Goal: Task Accomplishment & Management: Use online tool/utility

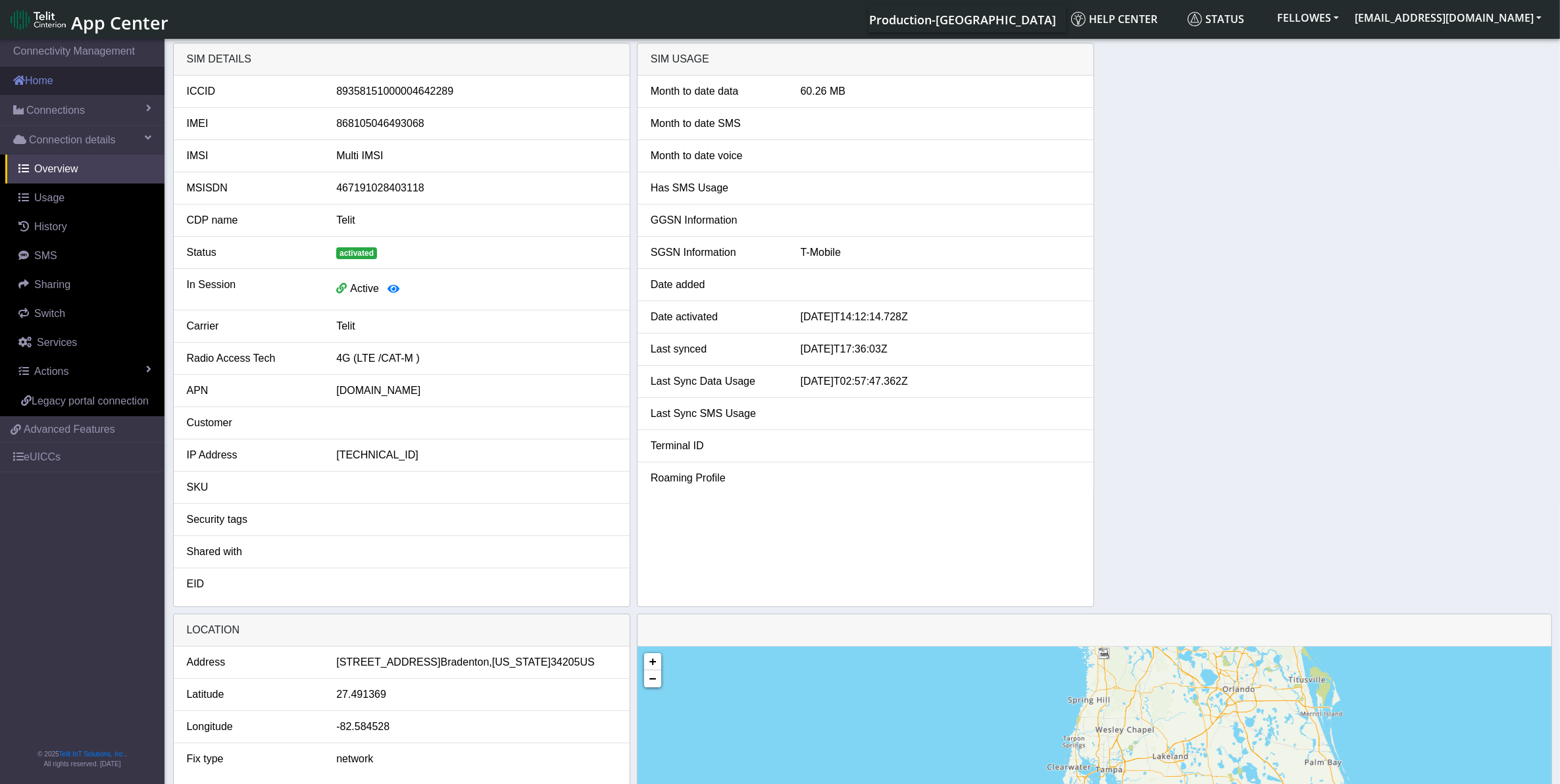
click at [64, 87] on link "Home" at bounding box center [82, 81] width 165 height 29
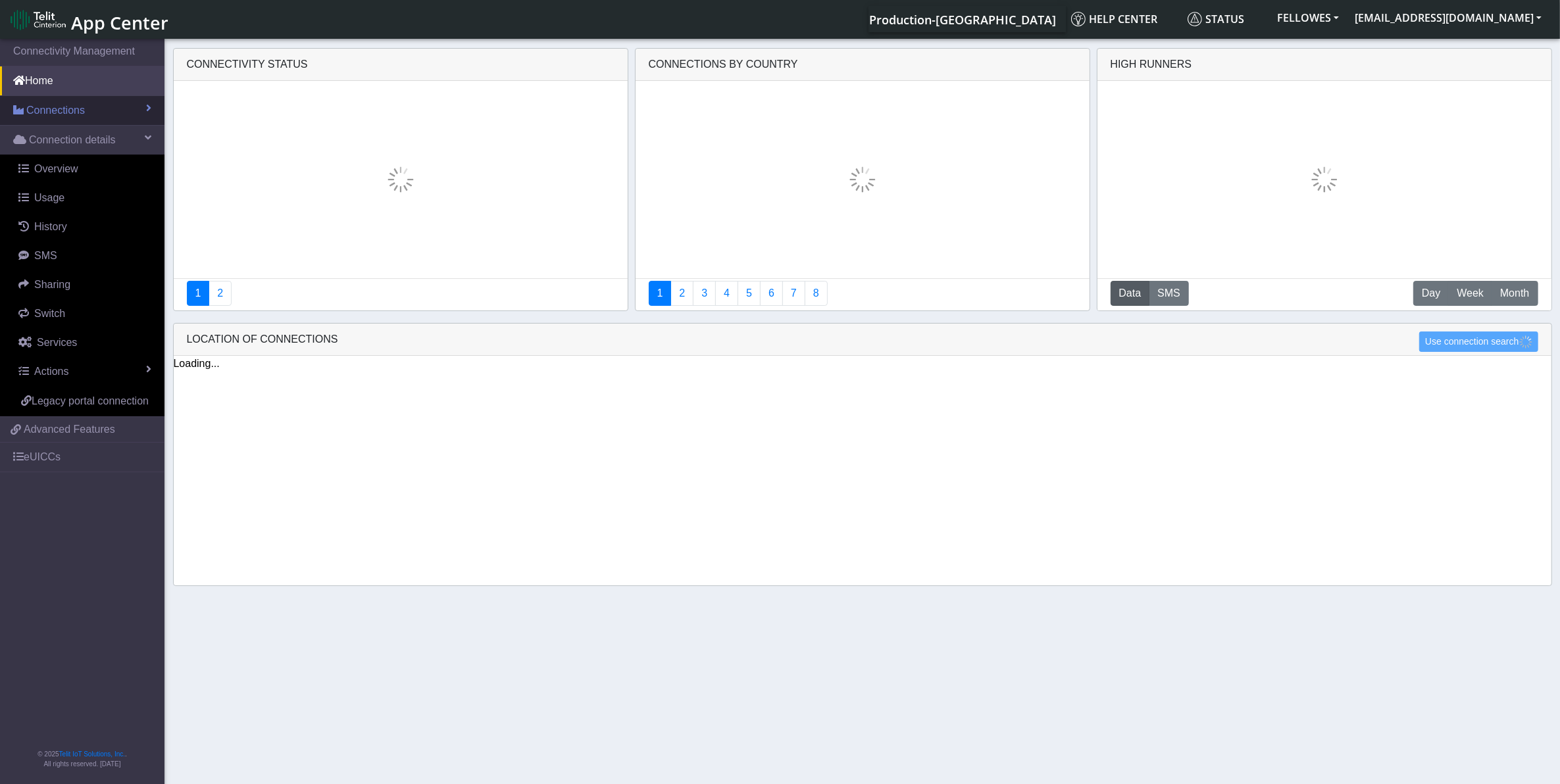
click at [71, 108] on span "Connections" at bounding box center [55, 110] width 59 height 15
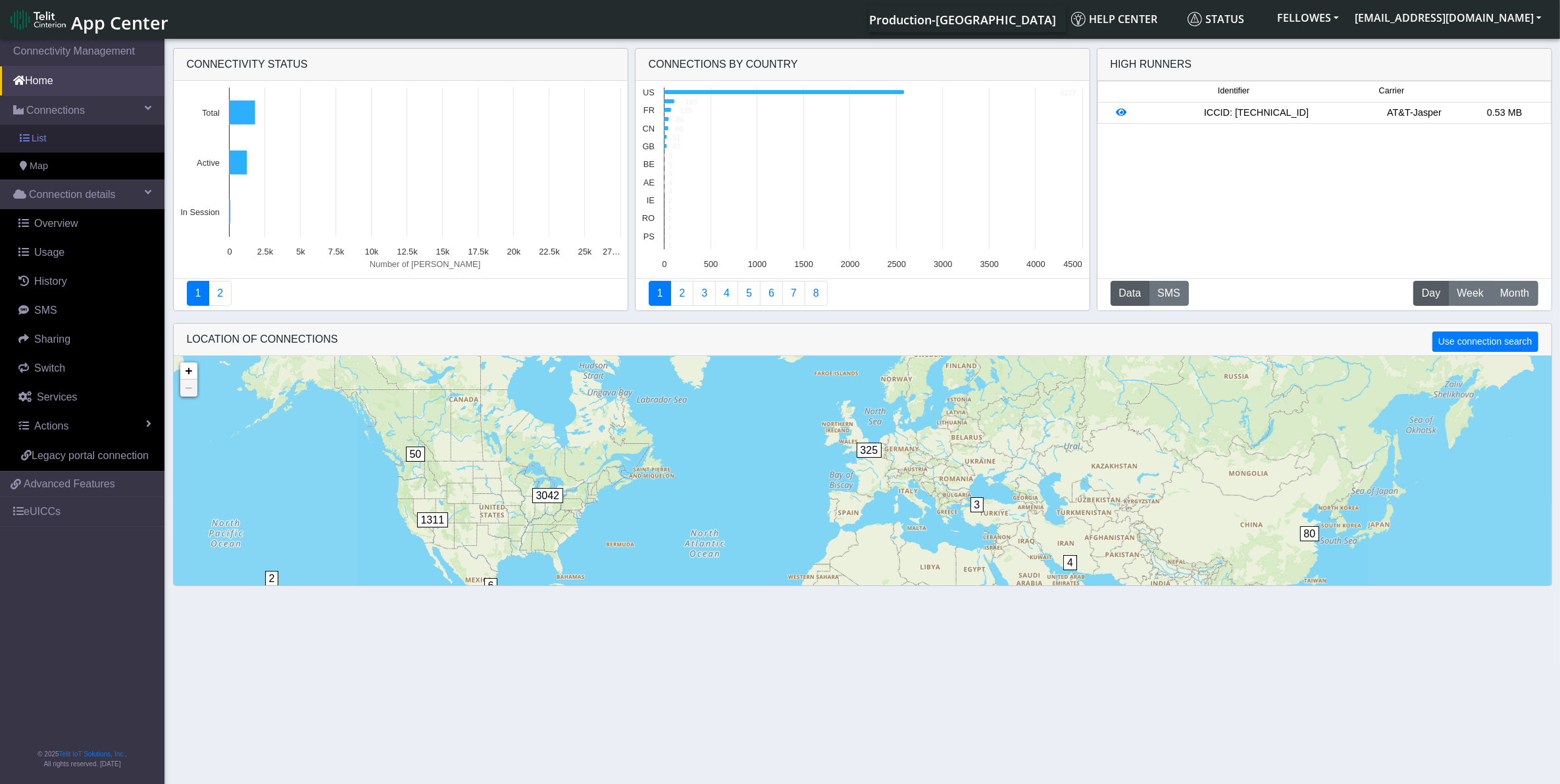
click at [97, 135] on link "List" at bounding box center [82, 139] width 165 height 28
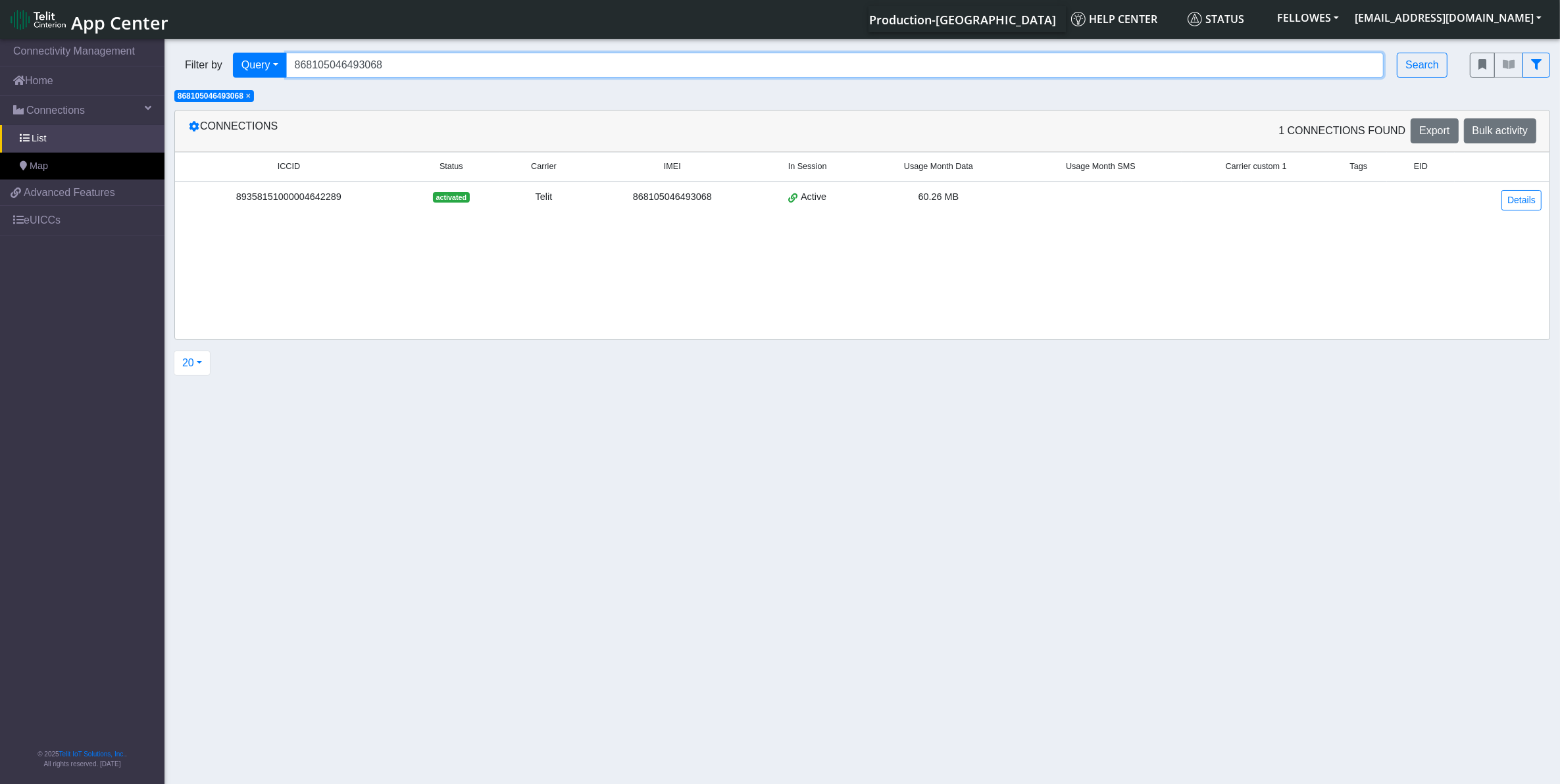
click at [425, 67] on input "868105046493068" at bounding box center [835, 65] width 1098 height 25
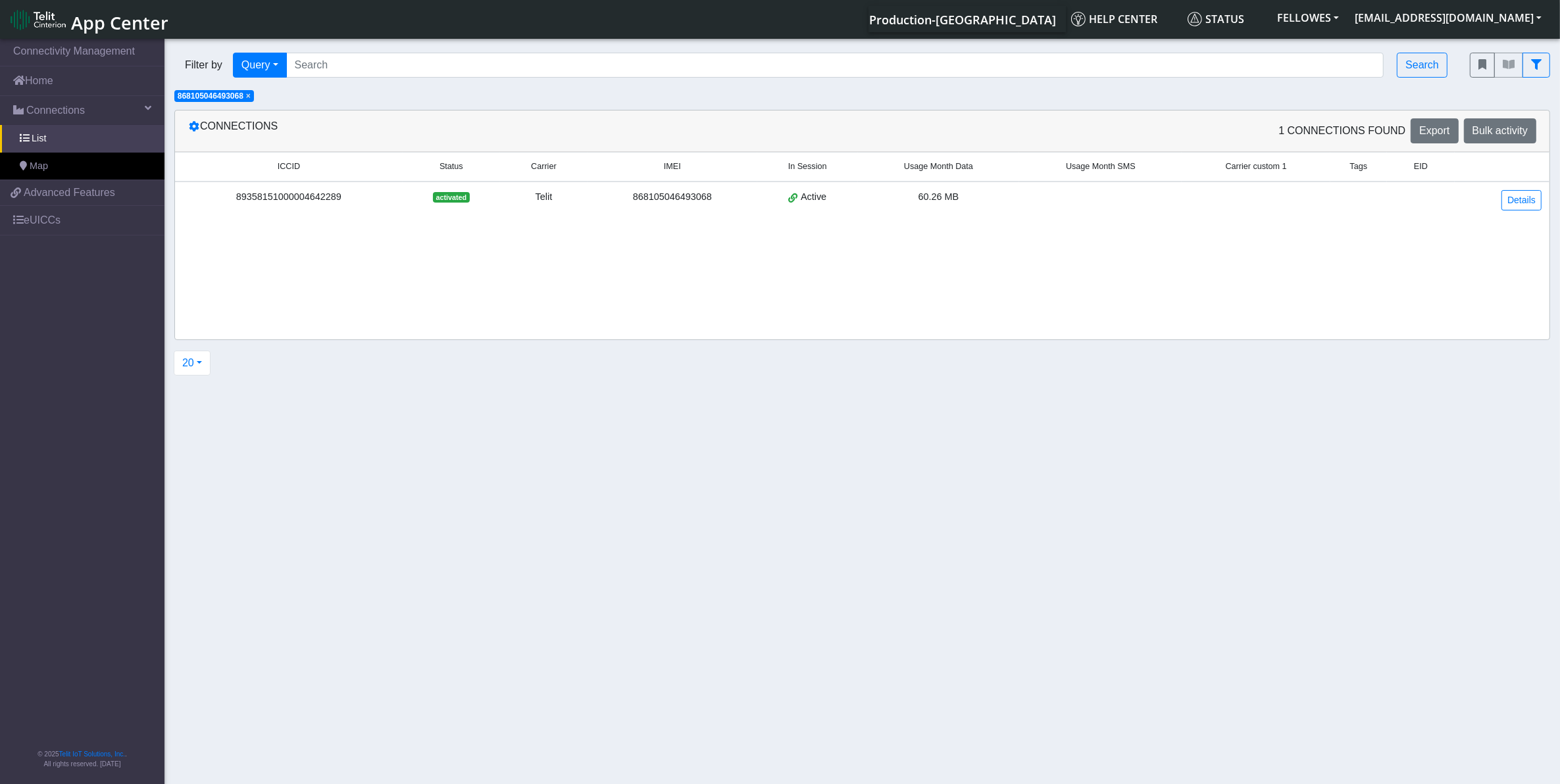
click at [251, 97] on span "×" at bounding box center [249, 95] width 5 height 9
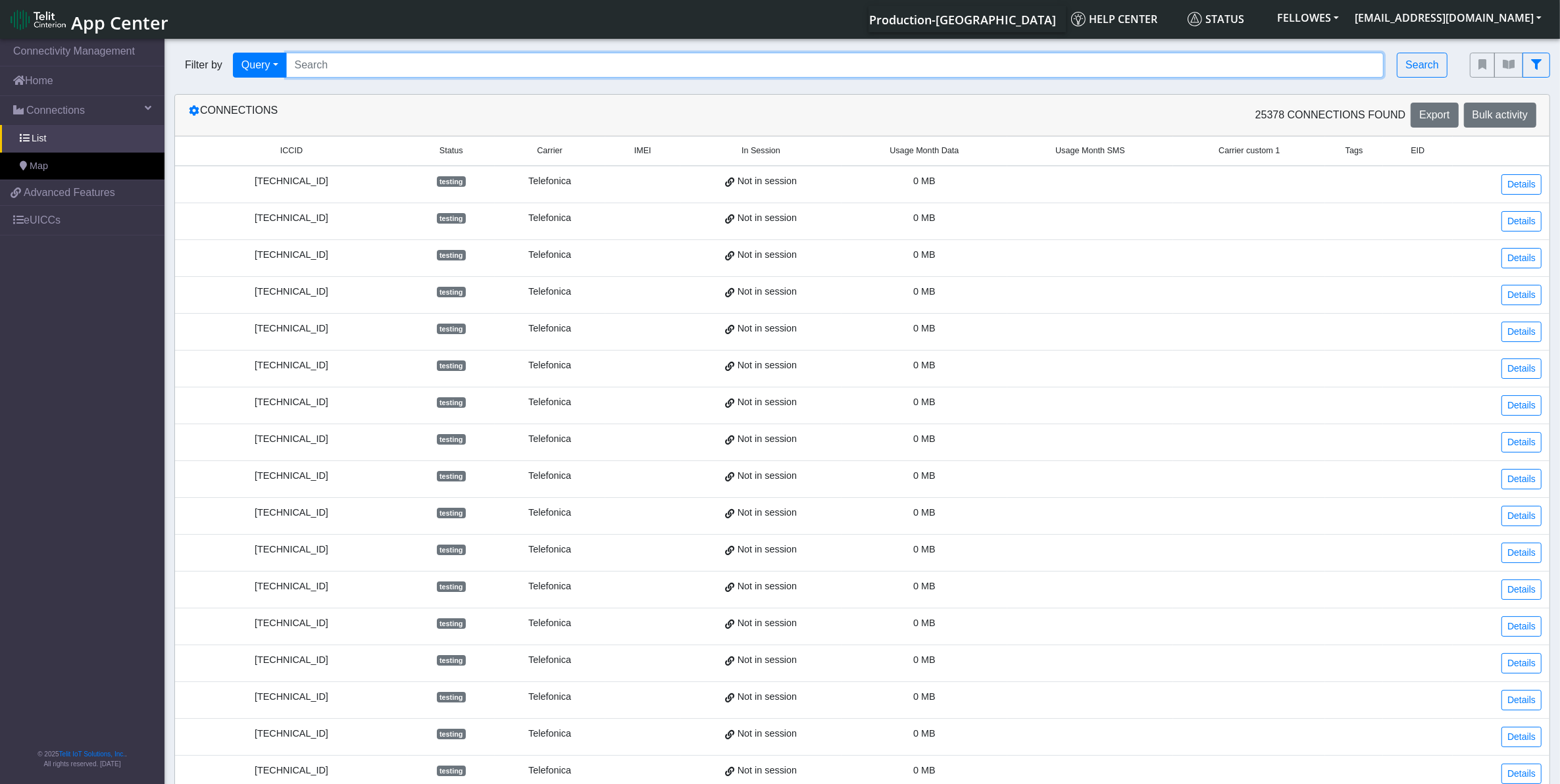
click at [340, 59] on input "Search..." at bounding box center [835, 65] width 1098 height 25
paste input "353141288019891 353141288056380 353141288055663 353141288023224 353141288058048…"
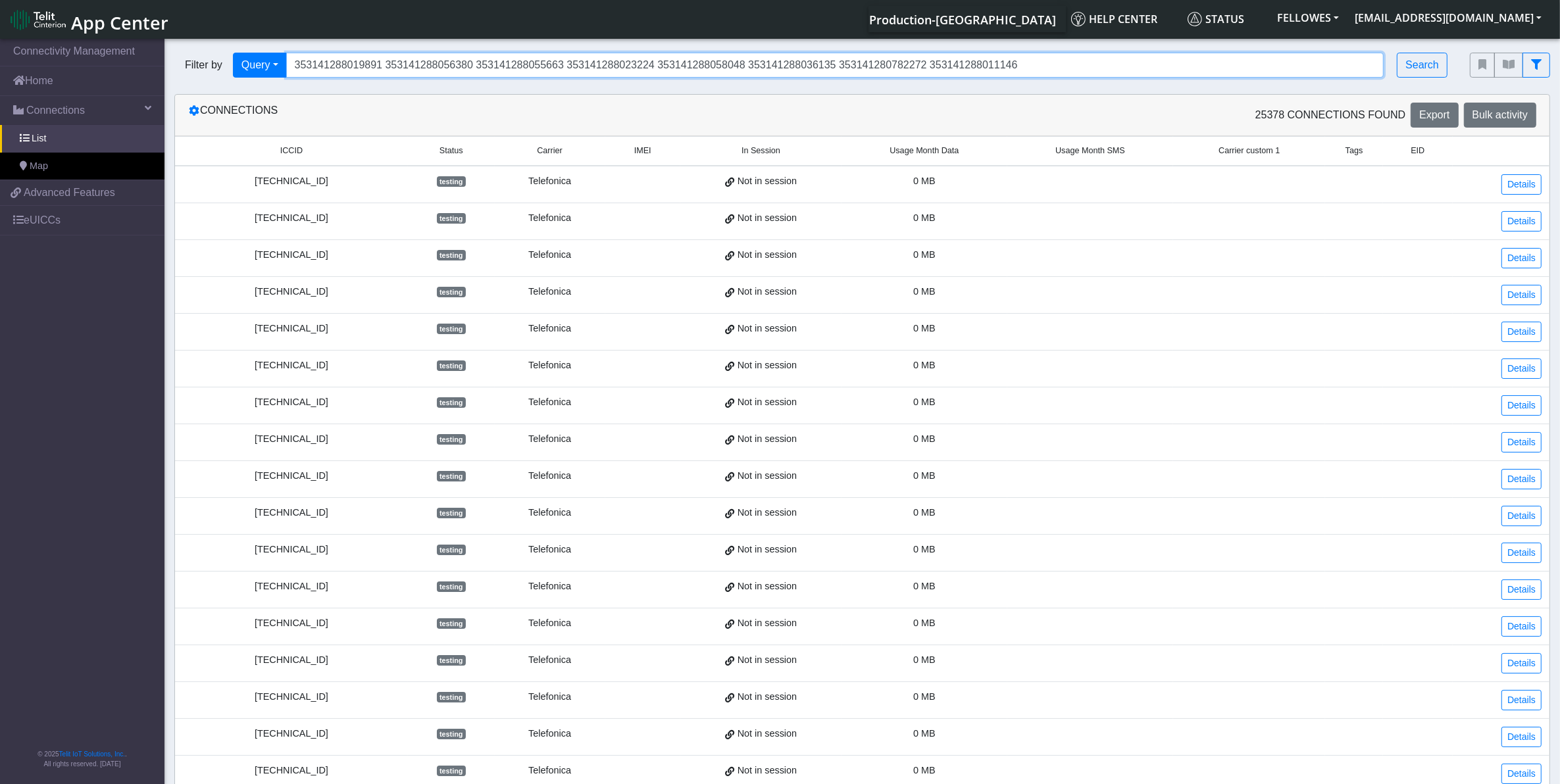
type input "353141288019891 353141288056380 353141288055663 353141288023224 353141288058048…"
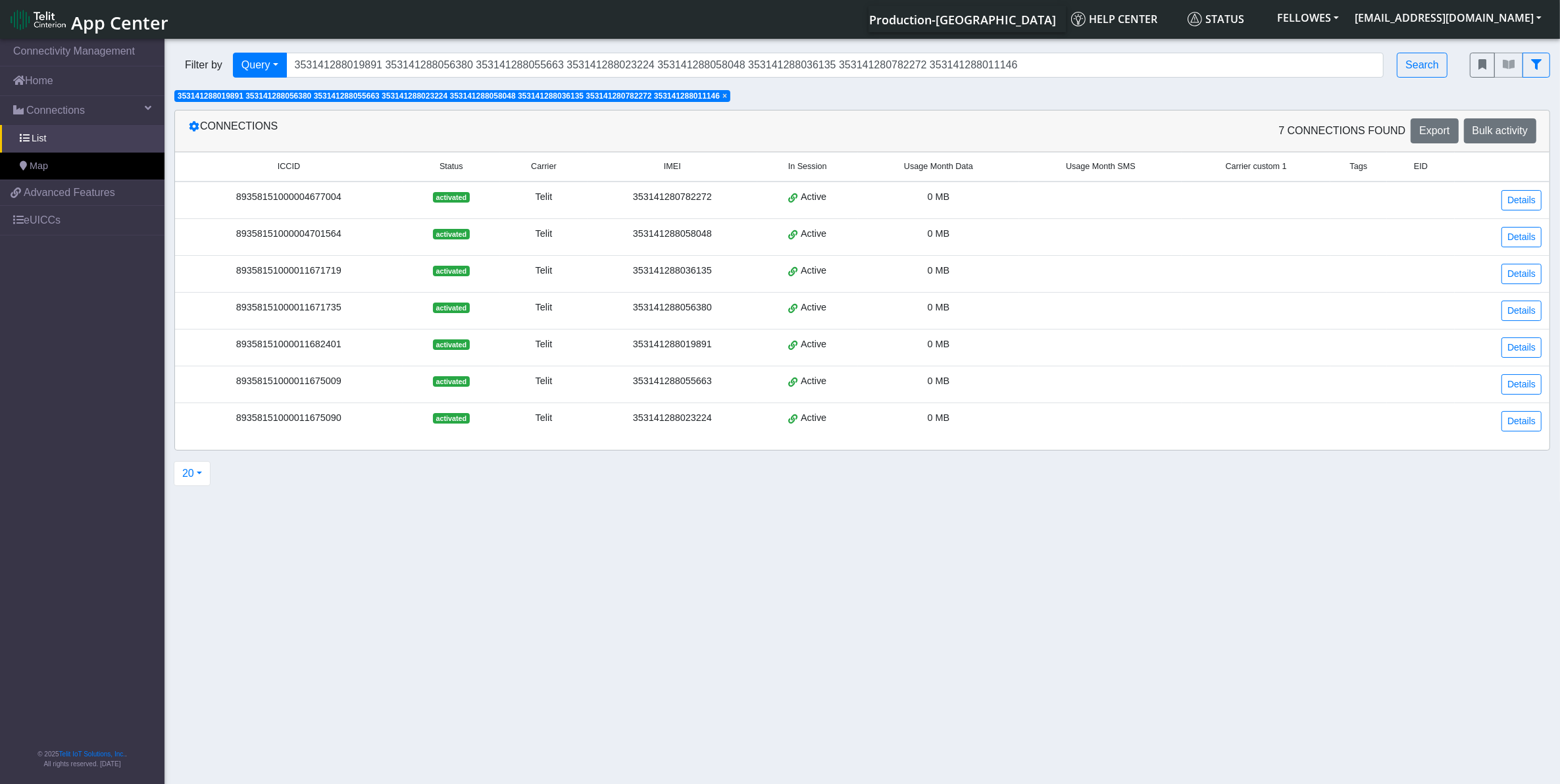
click at [1442, 208] on td at bounding box center [1421, 200] width 68 height 37
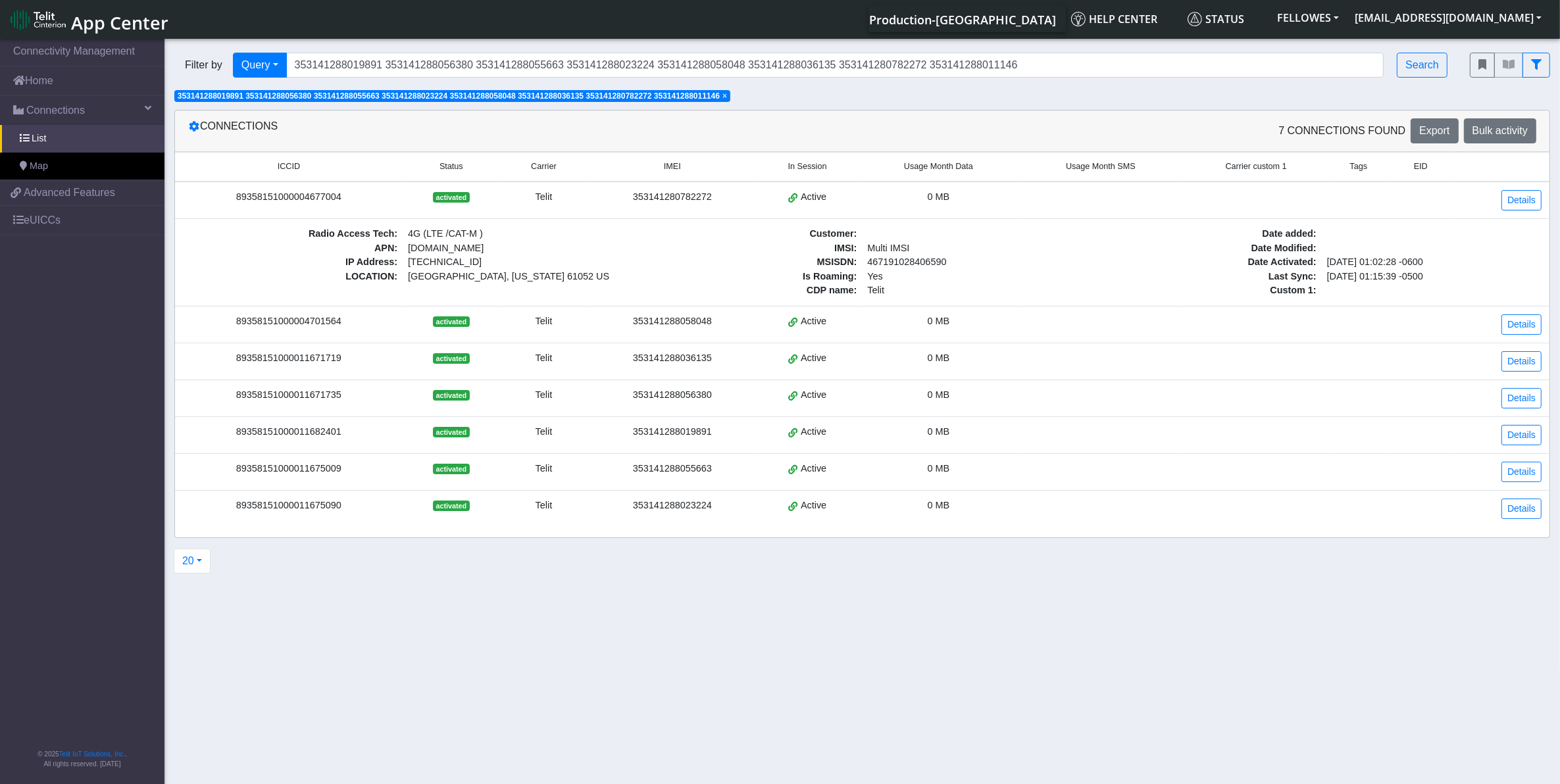
click at [1357, 328] on td at bounding box center [1358, 324] width 56 height 37
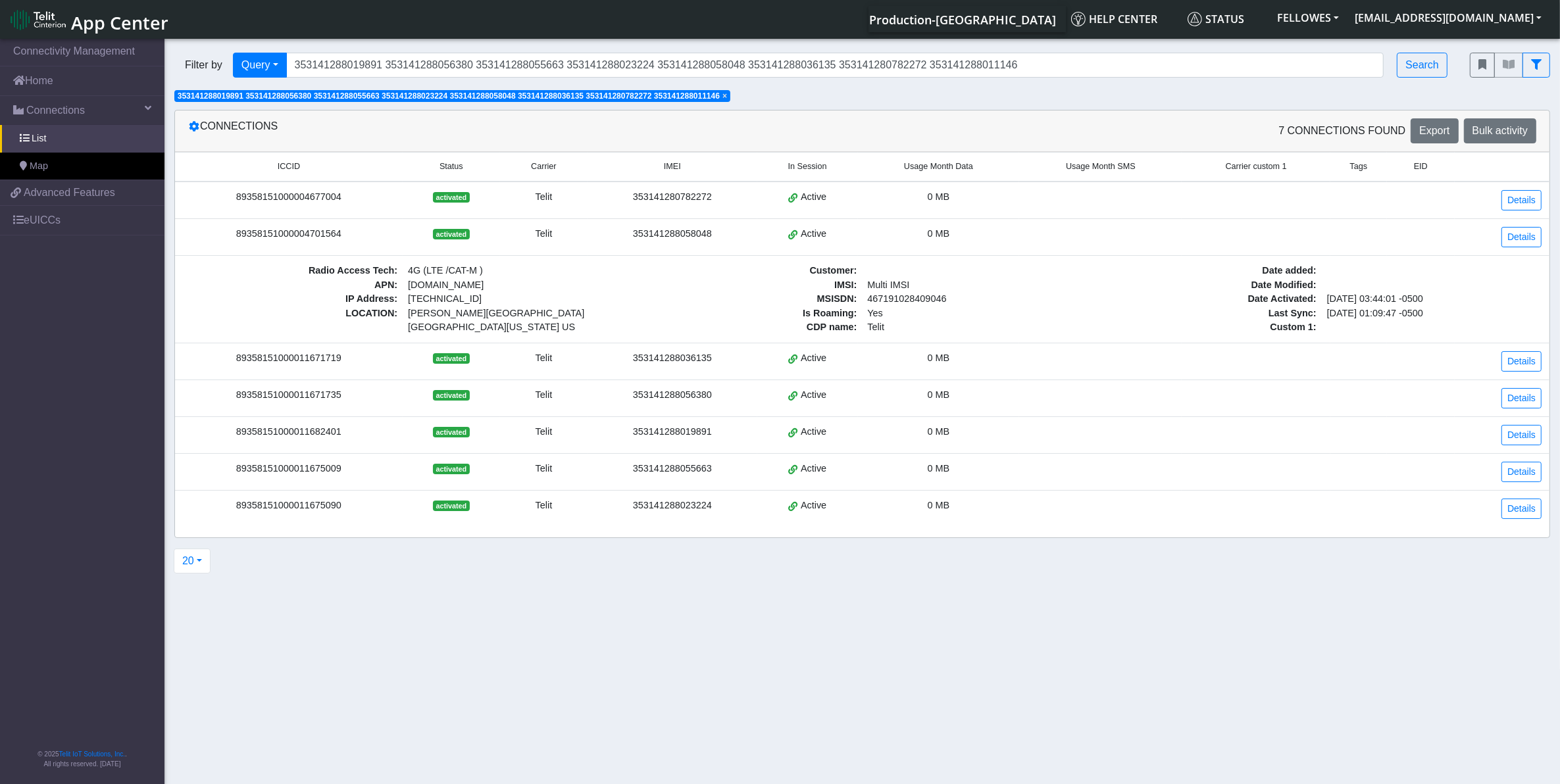
click at [1354, 388] on td at bounding box center [1358, 398] width 56 height 37
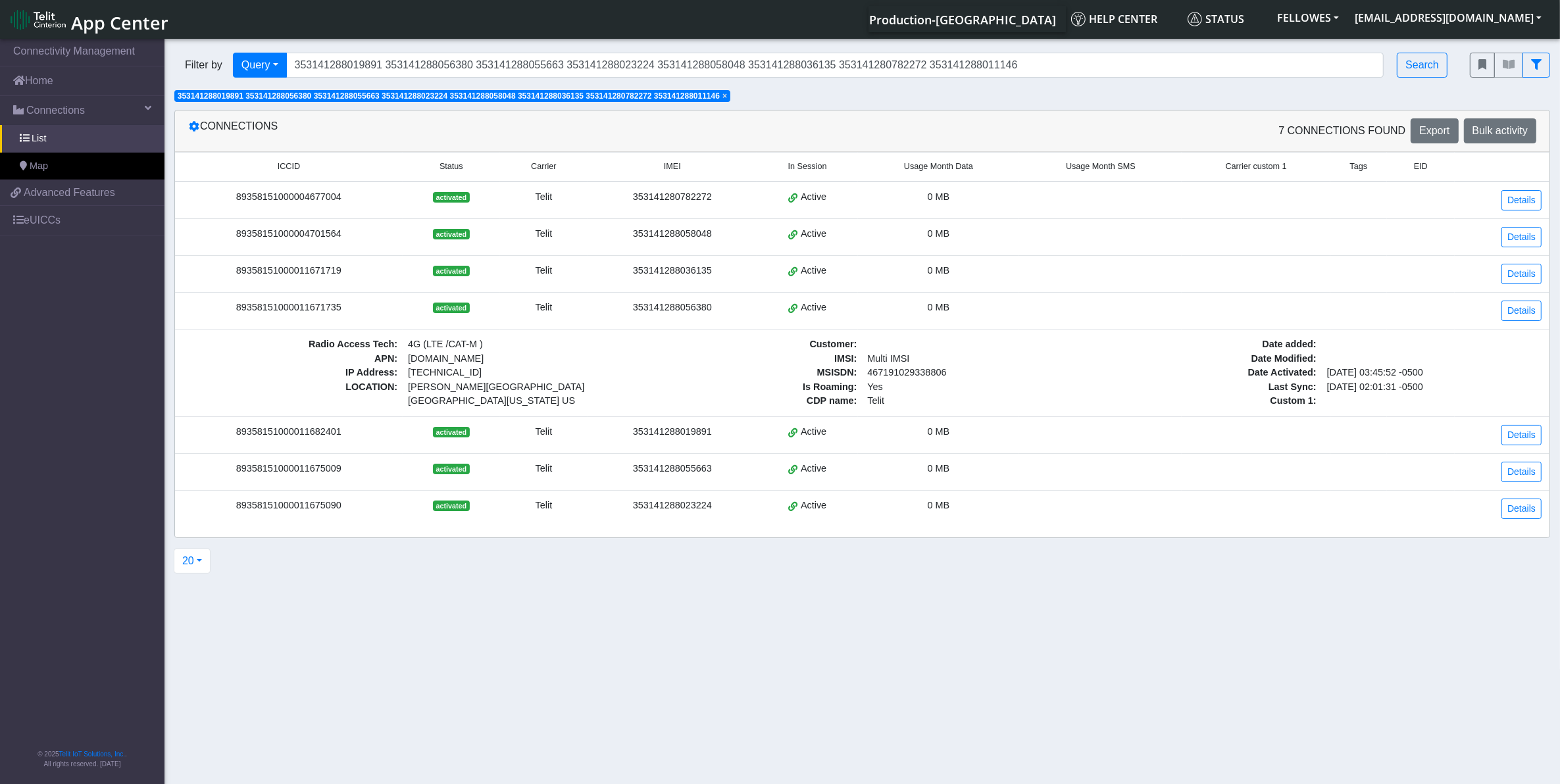
click at [1354, 445] on td at bounding box center [1358, 434] width 56 height 37
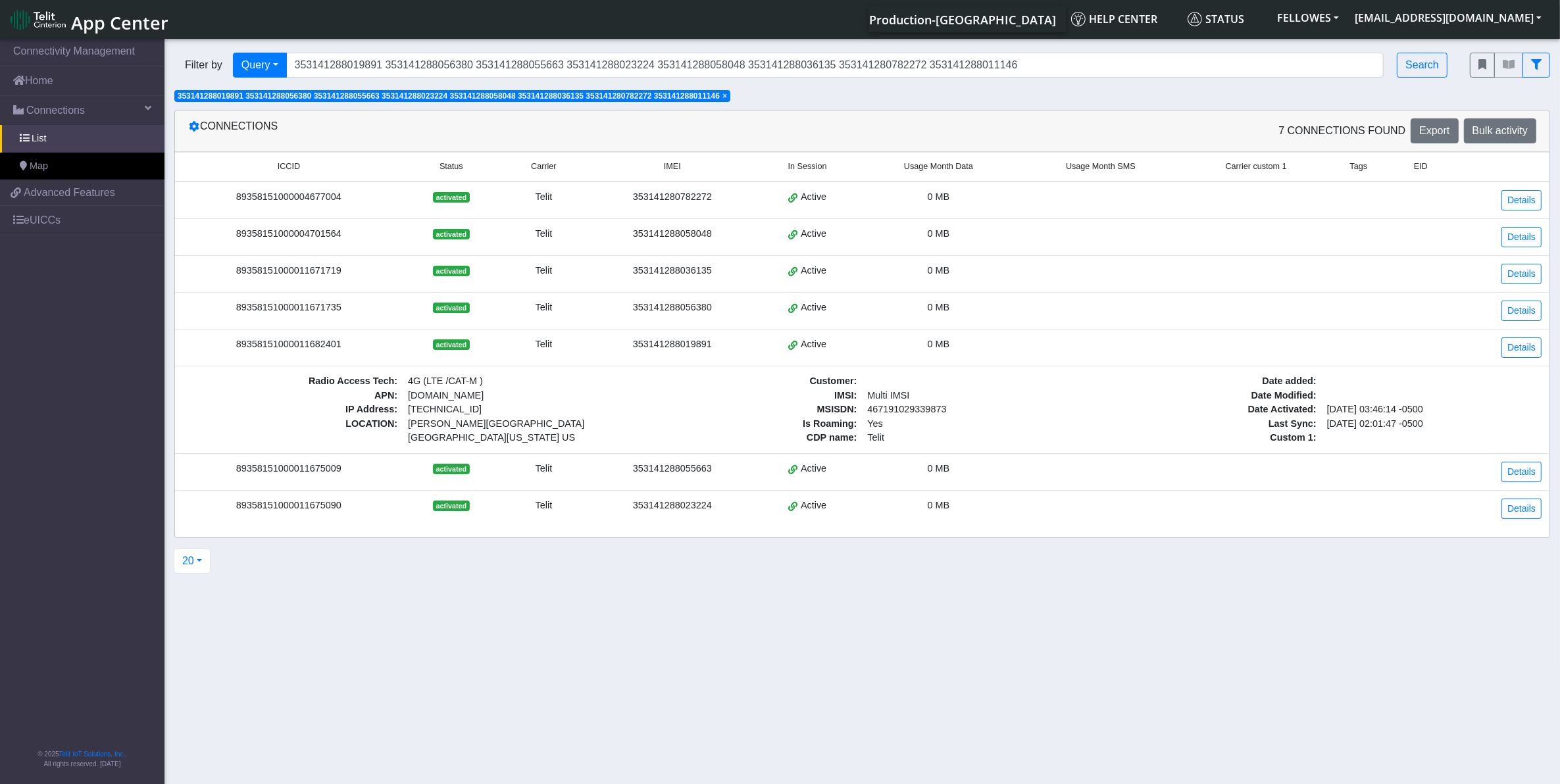
click at [1339, 496] on td at bounding box center [1358, 508] width 56 height 37
